Goal: Transaction & Acquisition: Purchase product/service

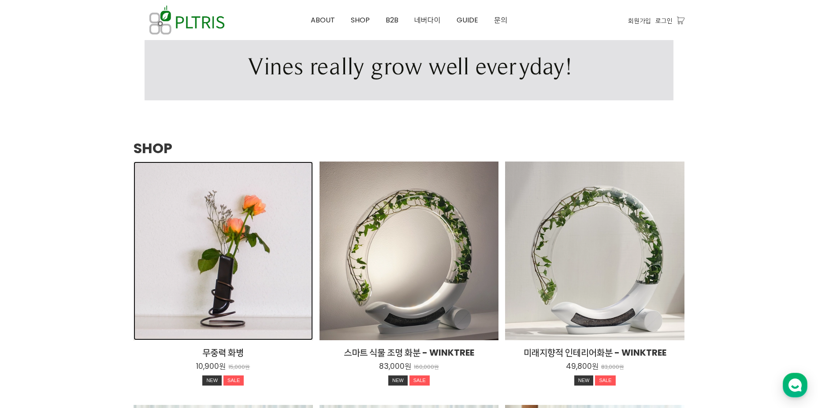
scroll to position [1060, 0]
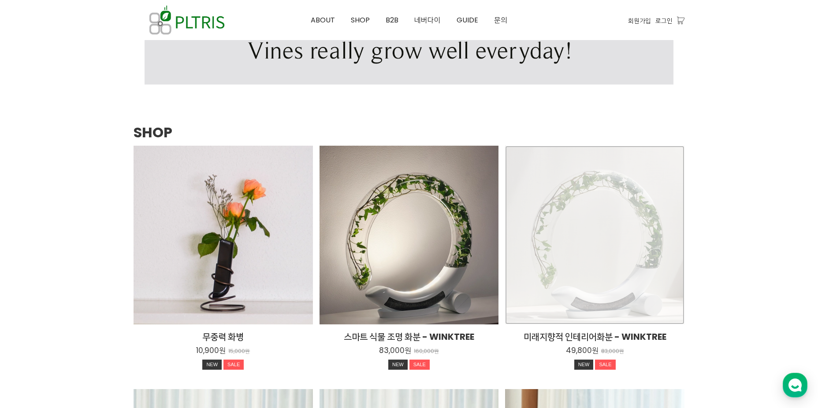
click at [521, 191] on div "미래지향적 인테리어화분 - WINKTREE 49,800원 83,000원 NEW SALE TIME SALE" at bounding box center [594, 235] width 179 height 179
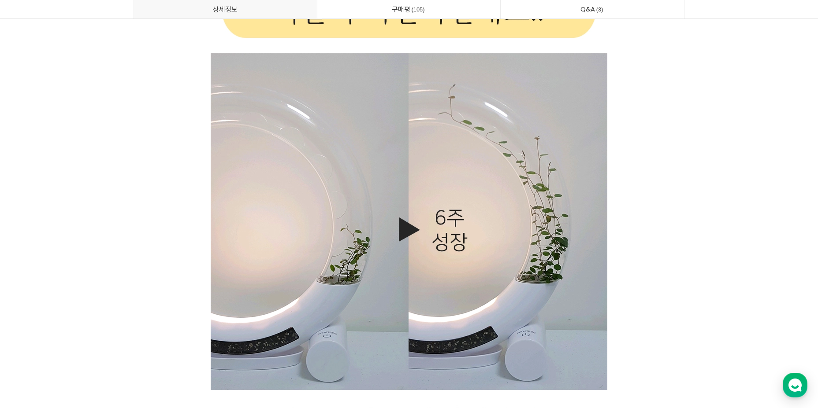
scroll to position [10441, 0]
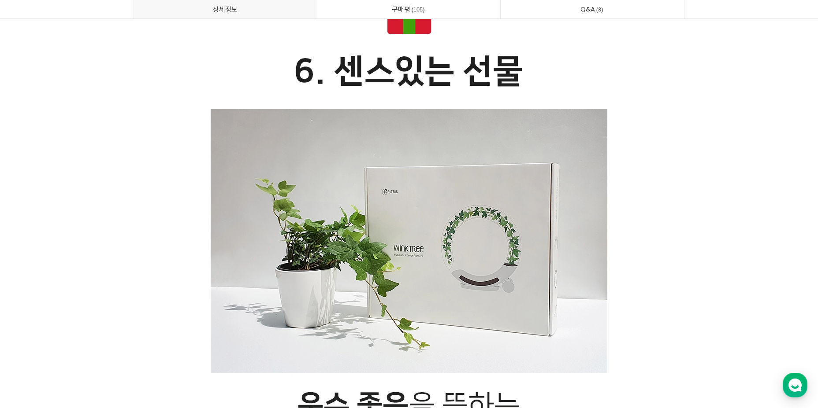
drag, startPoint x: 624, startPoint y: 85, endPoint x: 587, endPoint y: 203, distance: 123.3
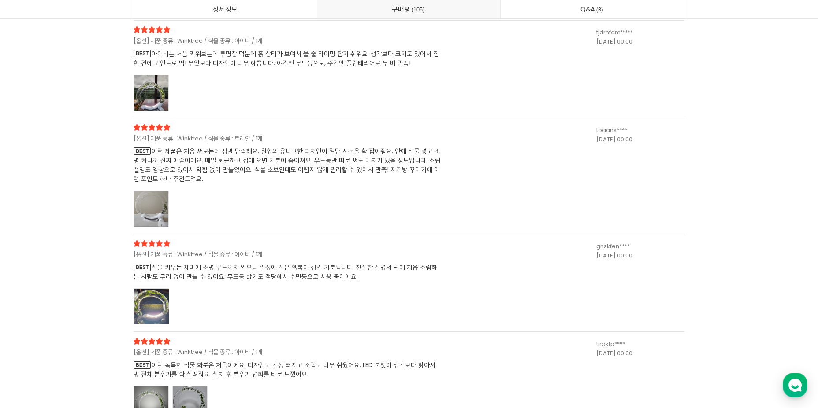
scroll to position [24006, 0]
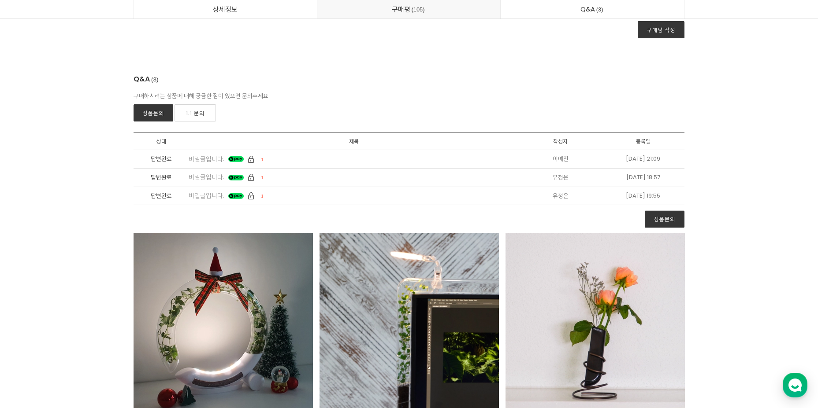
drag, startPoint x: 664, startPoint y: 100, endPoint x: 638, endPoint y: 238, distance: 140.7
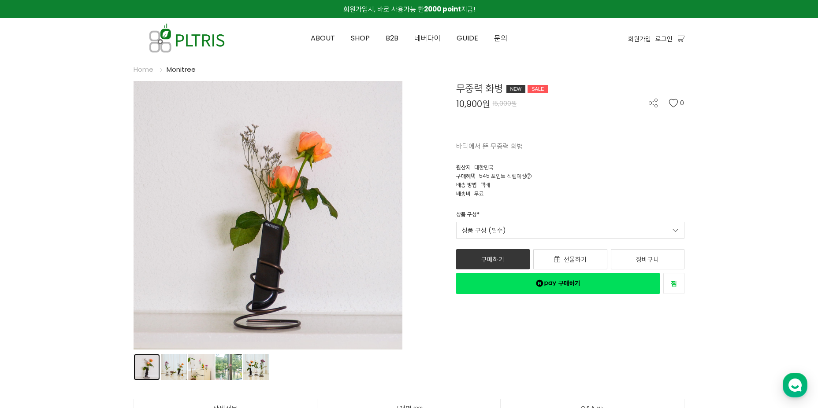
click at [145, 378] on link "상품 이미지" at bounding box center [146, 367] width 26 height 26
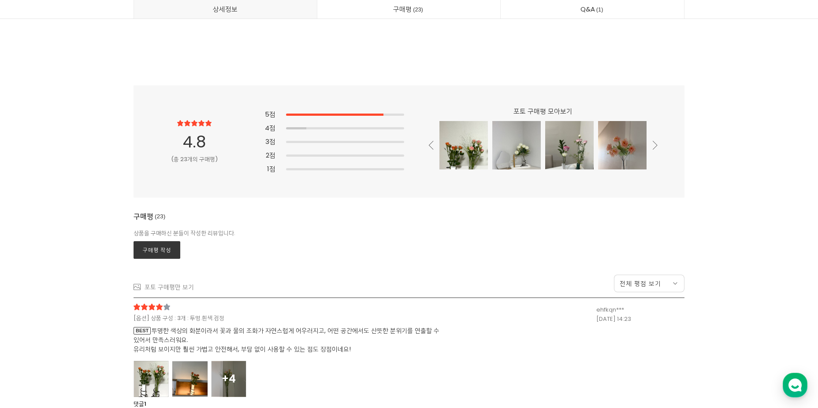
scroll to position [8238, 0]
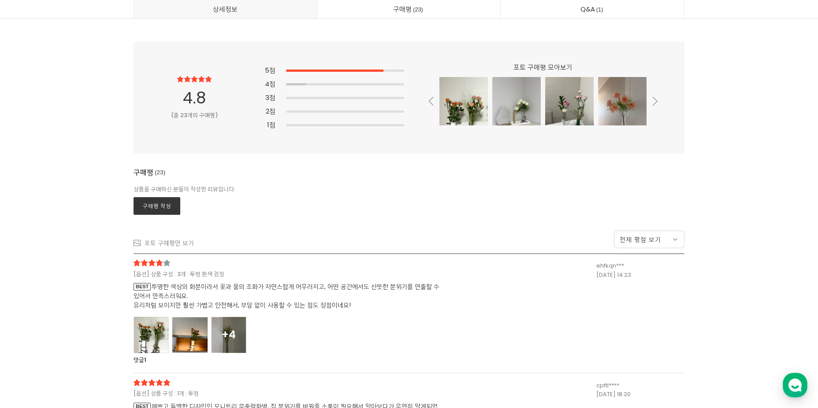
click at [164, 331] on div at bounding box center [150, 335] width 35 height 36
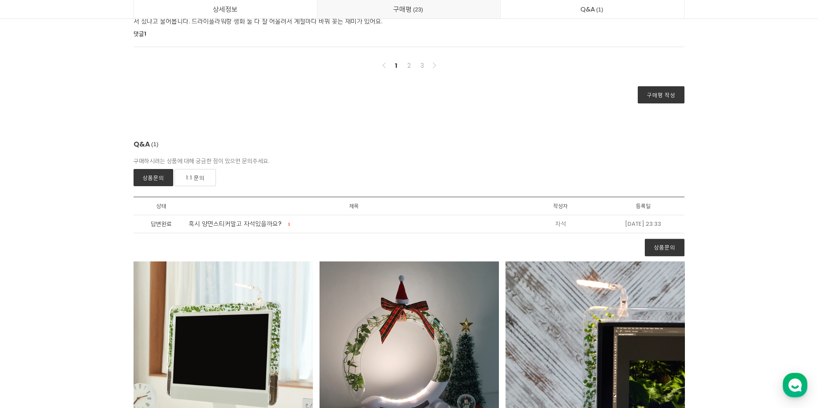
scroll to position [12071, 0]
